Goal: Information Seeking & Learning: Learn about a topic

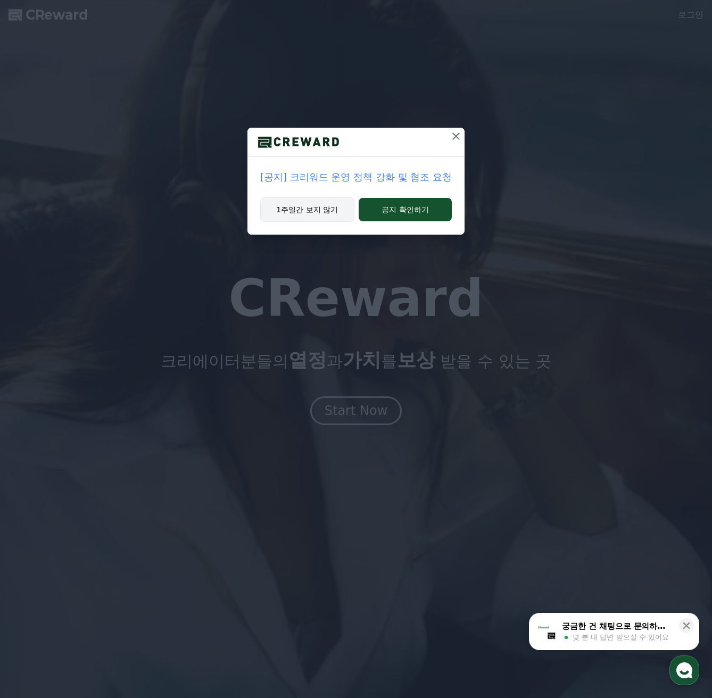
click at [286, 208] on button "1주일간 보지 않기" at bounding box center [307, 209] width 94 height 24
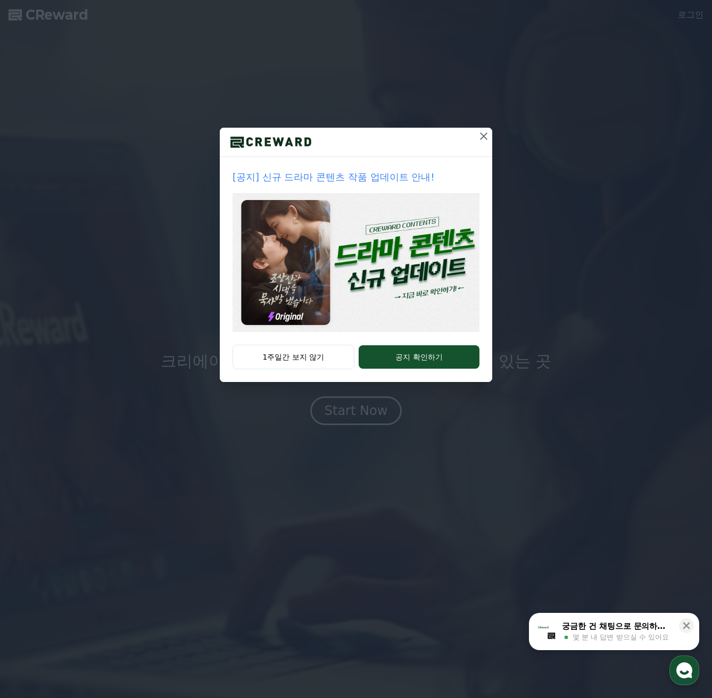
click at [487, 135] on icon at bounding box center [483, 136] width 13 height 13
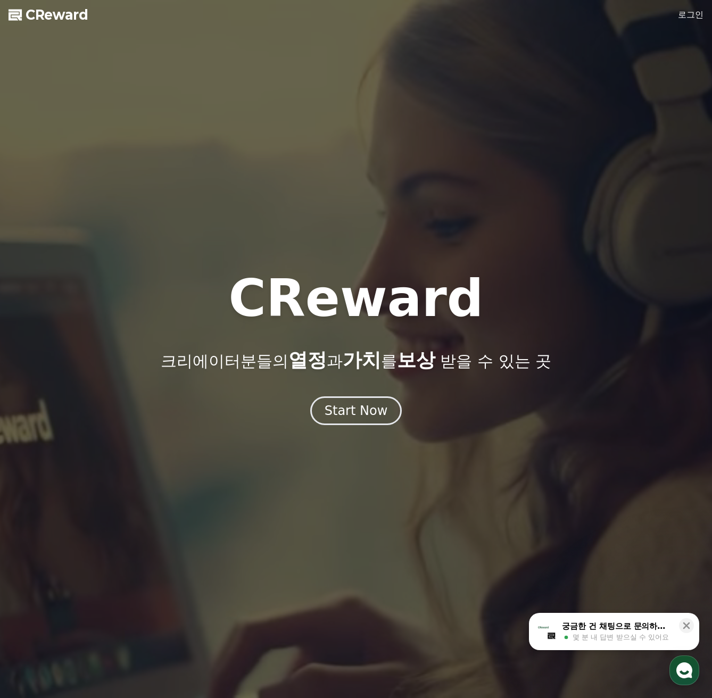
click at [47, 22] on span "CReward" at bounding box center [57, 14] width 63 height 17
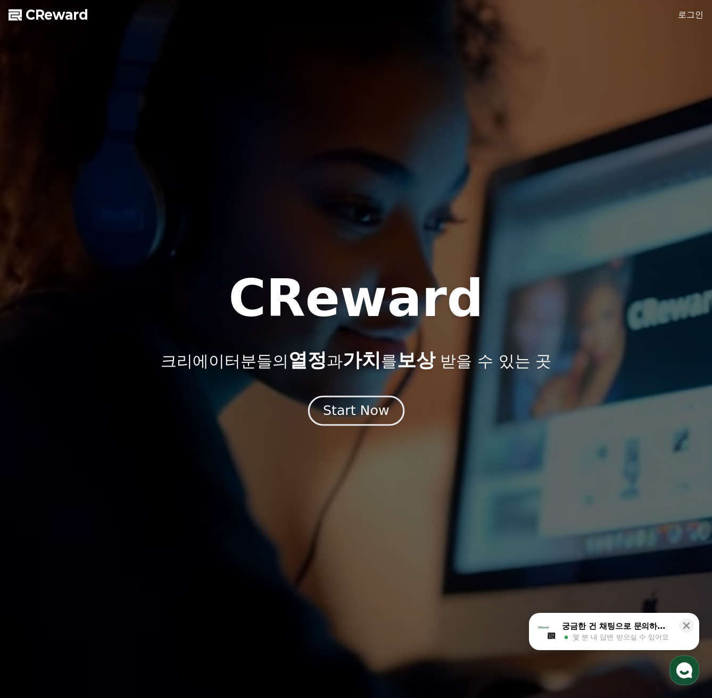
click at [363, 411] on div "Start Now" at bounding box center [356, 411] width 66 height 18
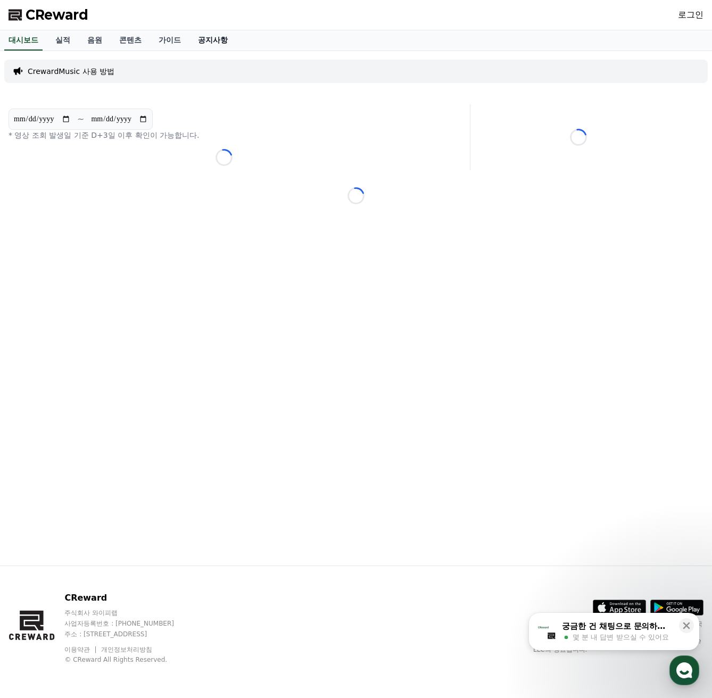
click at [210, 43] on link "공지사항" at bounding box center [212, 40] width 47 height 20
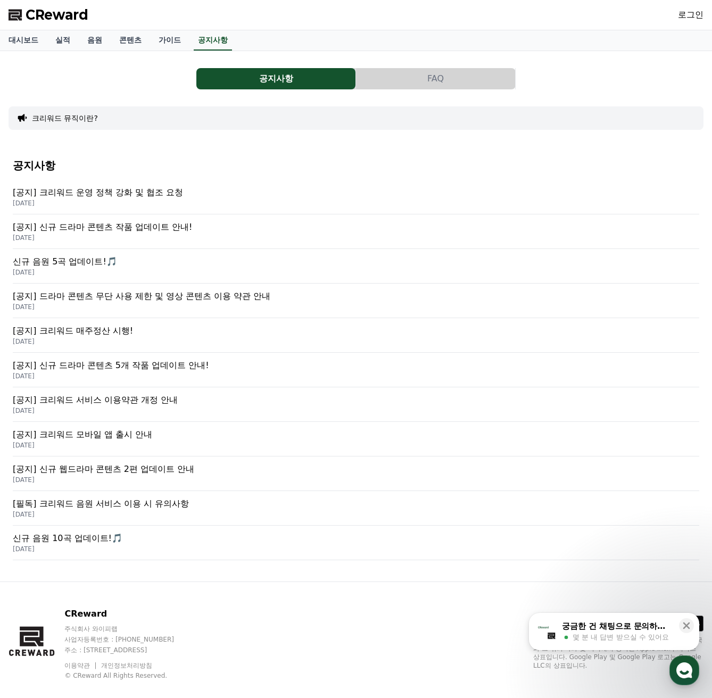
click at [101, 190] on p "[공지] 크리워드 운영 정책 강화 및 협조 요청" at bounding box center [356, 192] width 687 height 13
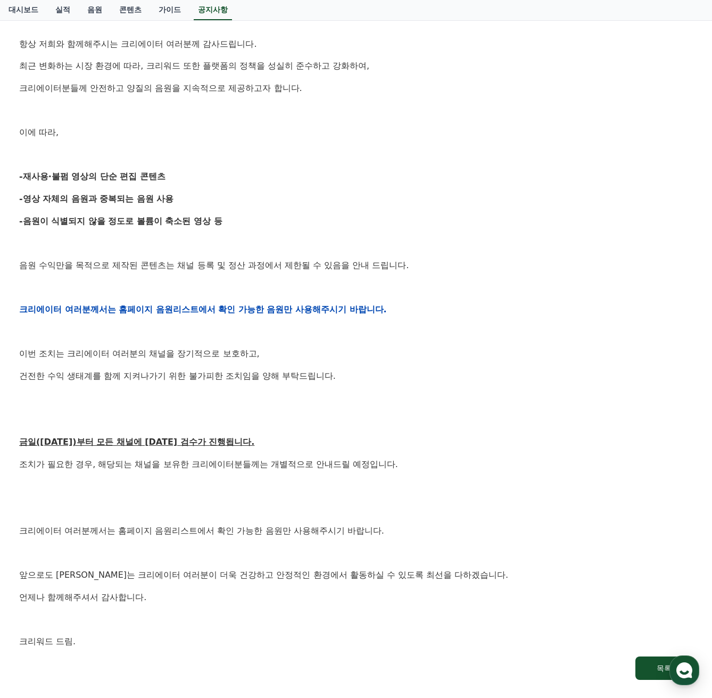
scroll to position [160, 0]
